Goal: Check status: Check status

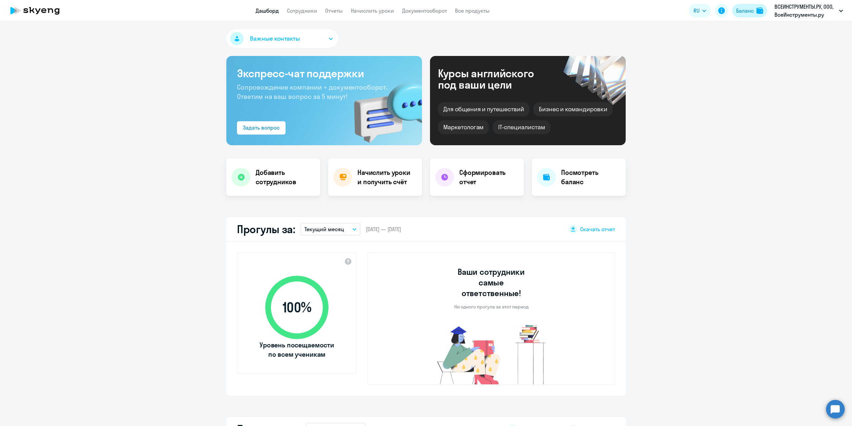
click at [751, 15] on button "Баланс" at bounding box center [749, 10] width 35 height 13
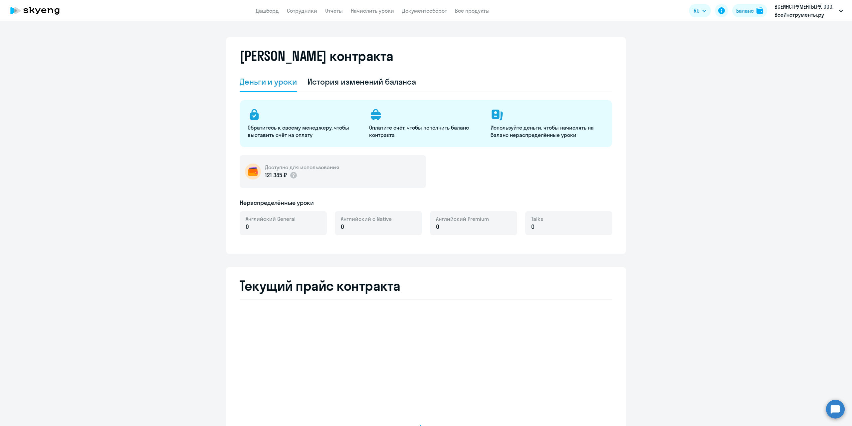
select select "english_adult_not_native_speaker"
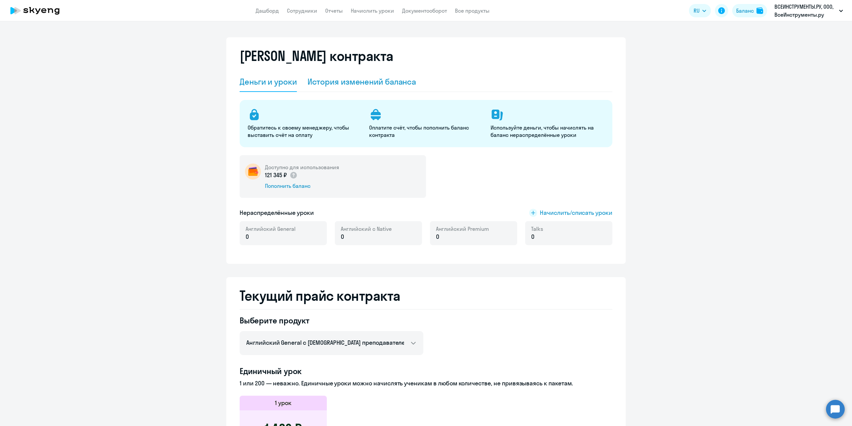
click at [361, 83] on div "История изменений баланса" at bounding box center [361, 81] width 109 height 11
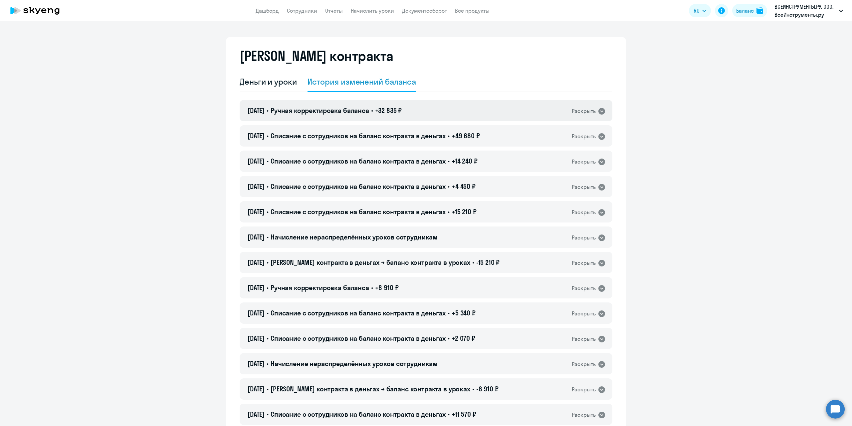
click at [586, 112] on div "Раскрыть" at bounding box center [584, 111] width 24 height 8
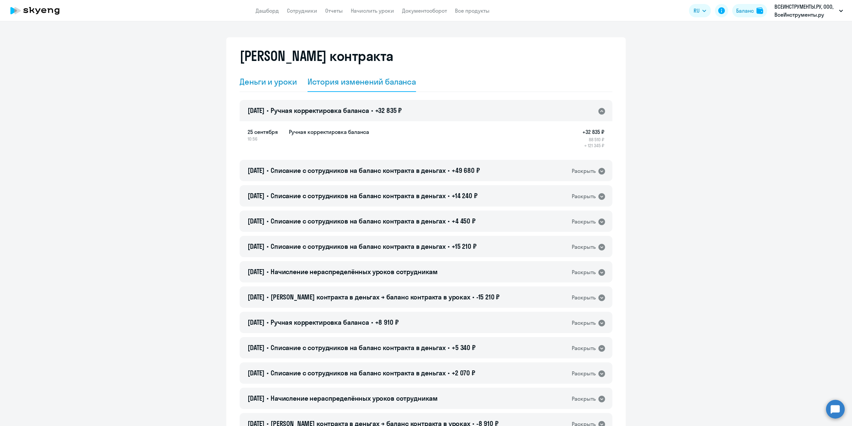
click at [275, 78] on div "Деньги и уроки" at bounding box center [268, 81] width 57 height 11
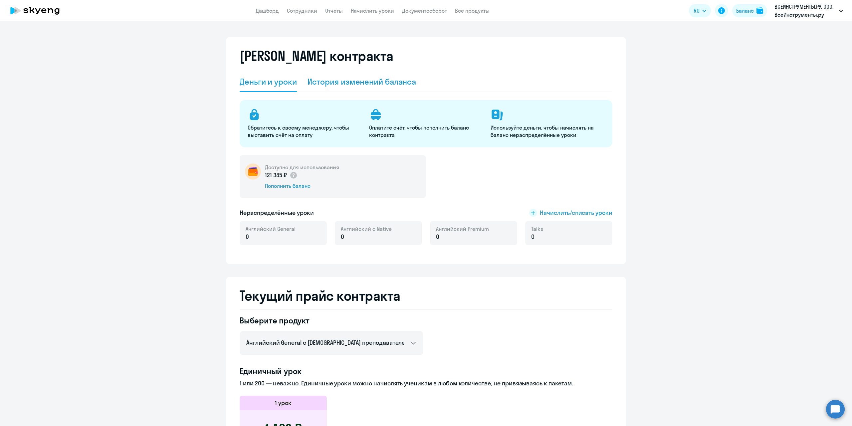
click at [366, 80] on div "История изменений баланса" at bounding box center [361, 81] width 109 height 11
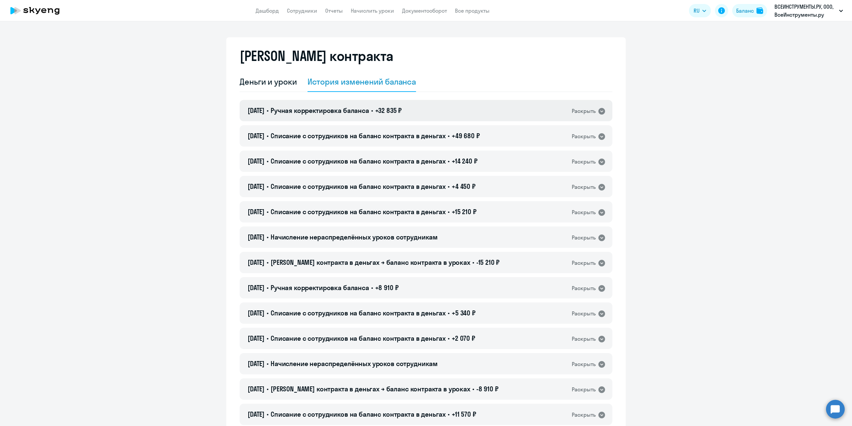
click at [585, 112] on div "Раскрыть" at bounding box center [584, 111] width 24 height 8
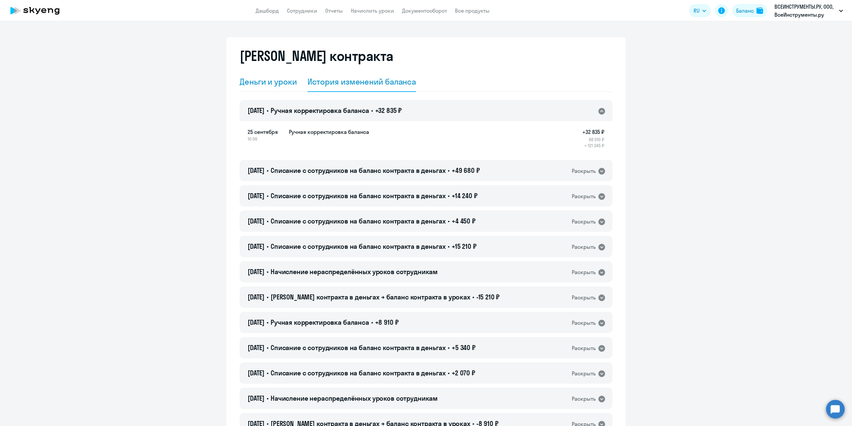
click at [260, 83] on div "Деньги и уроки" at bounding box center [268, 81] width 57 height 11
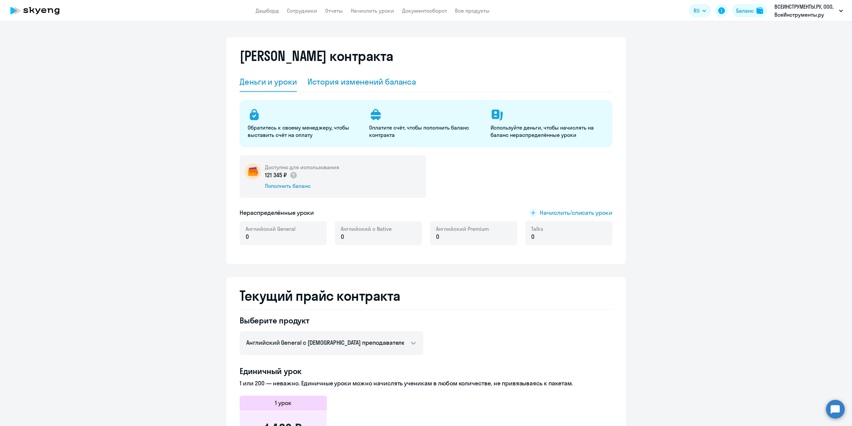
click at [342, 82] on div "История изменений баланса" at bounding box center [361, 81] width 109 height 11
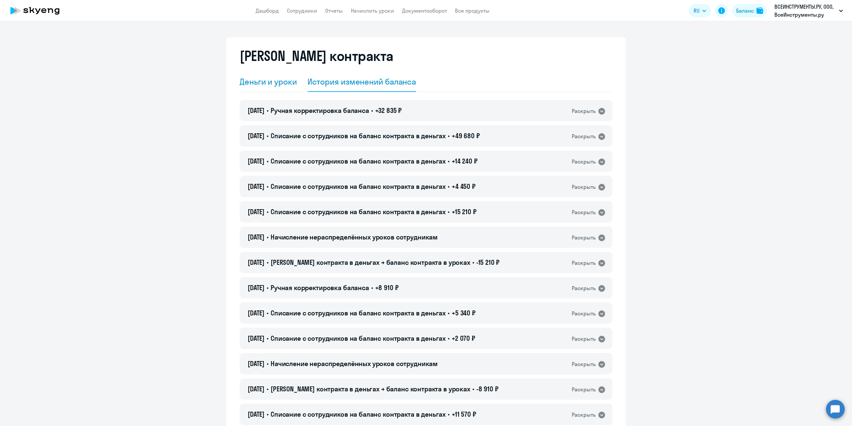
click at [259, 87] on div "Деньги и уроки" at bounding box center [268, 81] width 57 height 11
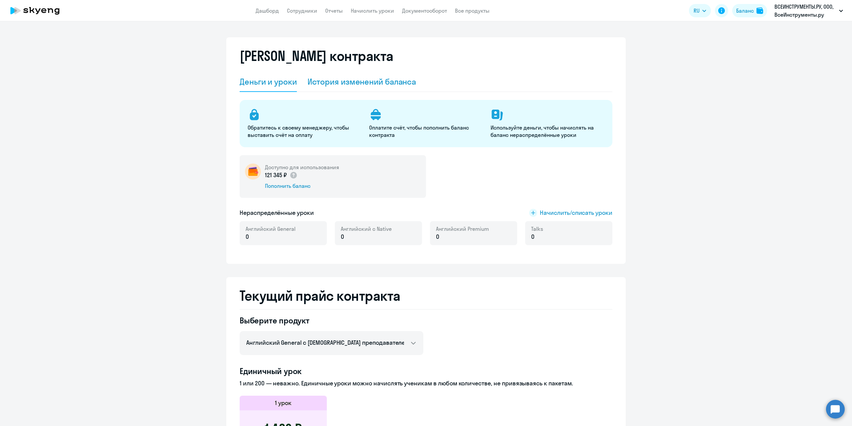
click at [338, 83] on div "История изменений баланса" at bounding box center [361, 81] width 109 height 11
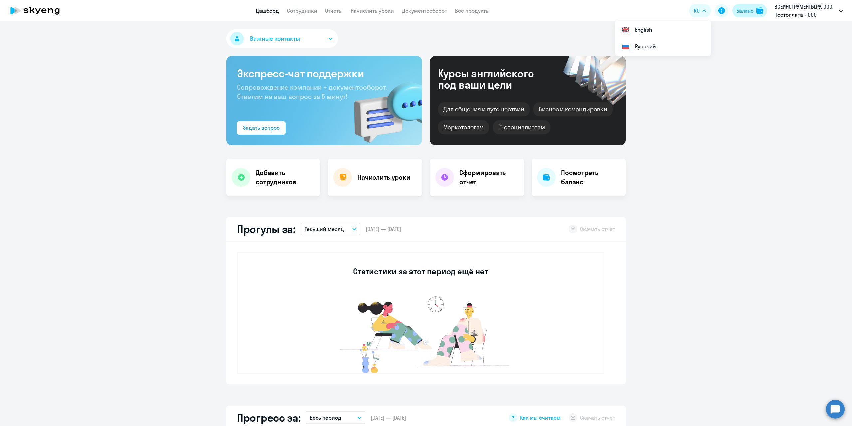
click at [743, 12] on div "Баланс" at bounding box center [745, 11] width 18 height 8
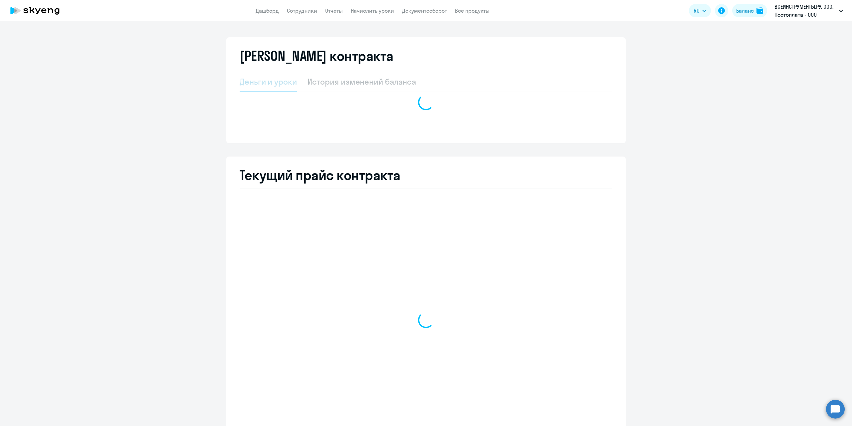
select select "english_adult_not_native_speaker"
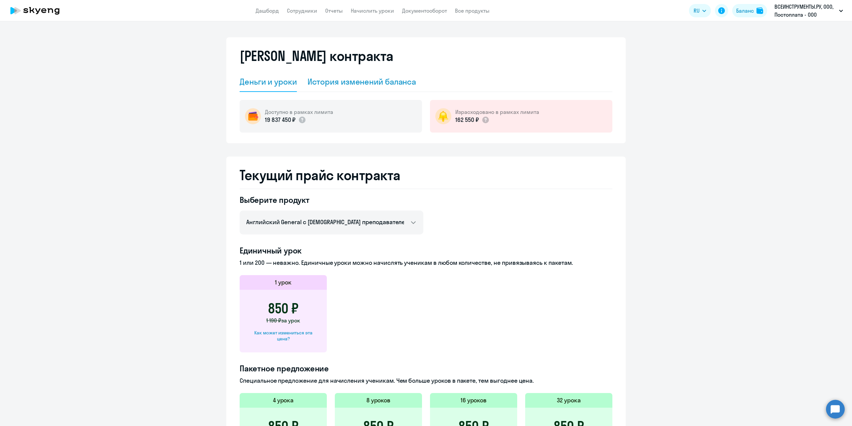
click at [332, 80] on div "История изменений баланса" at bounding box center [361, 81] width 109 height 11
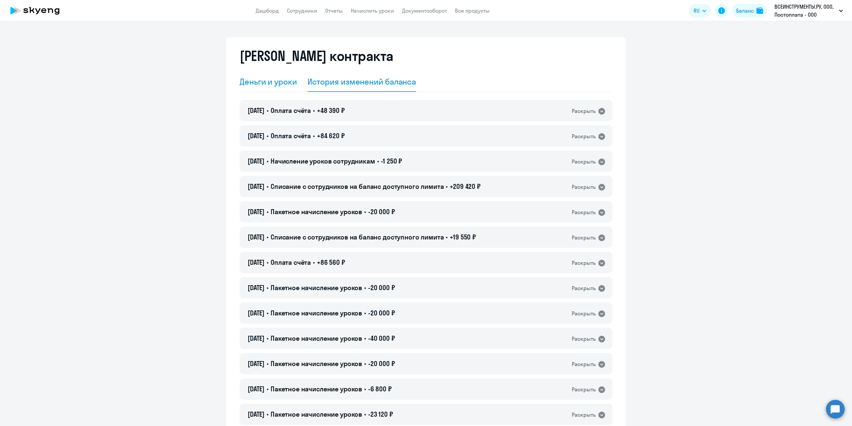
click at [265, 83] on div "Деньги и уроки" at bounding box center [268, 81] width 57 height 11
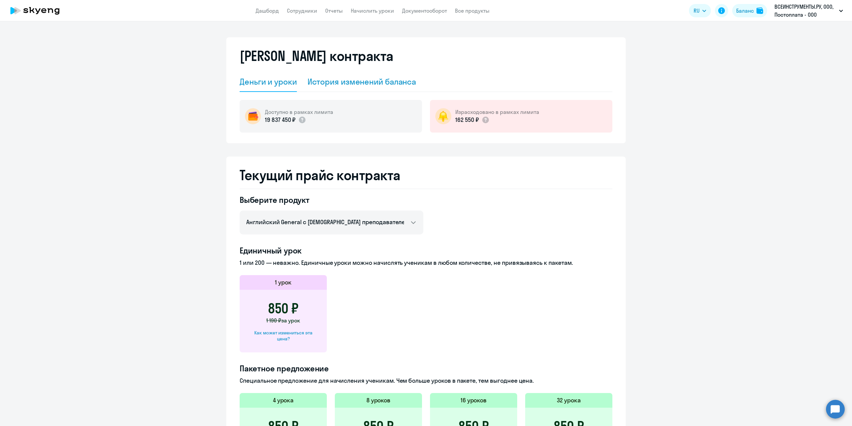
drag, startPoint x: 352, startPoint y: 73, endPoint x: 347, endPoint y: 79, distance: 7.4
click at [351, 74] on div "История изменений баланса" at bounding box center [361, 82] width 109 height 20
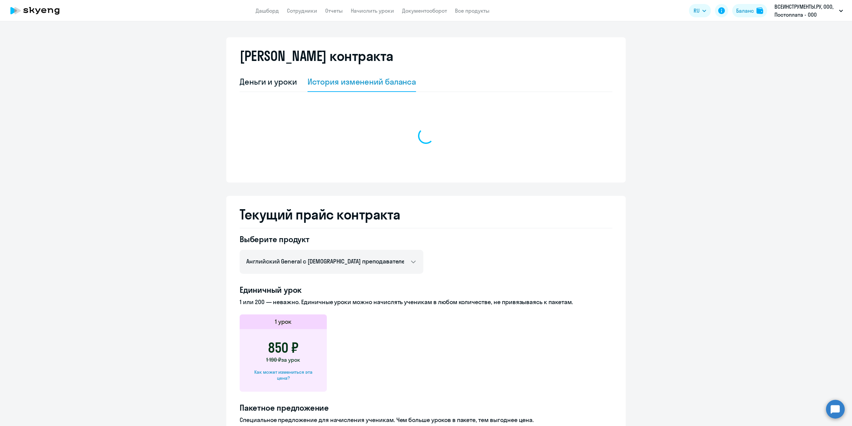
click at [347, 79] on div "История изменений баланса" at bounding box center [361, 81] width 109 height 11
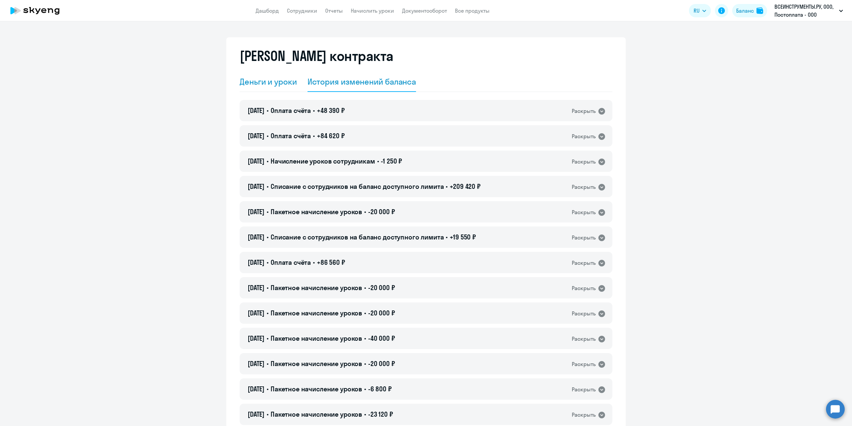
click at [276, 86] on div "Деньги и уроки" at bounding box center [268, 81] width 57 height 11
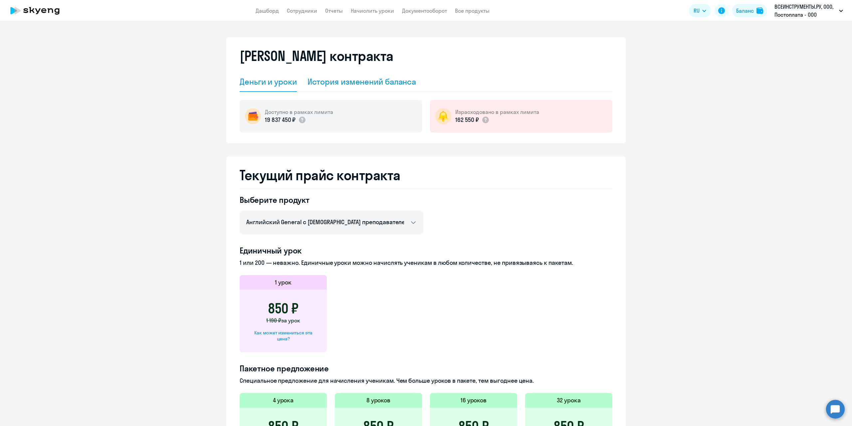
click at [339, 88] on div "История изменений баланса" at bounding box center [361, 82] width 109 height 20
